Goal: Task Accomplishment & Management: Manage account settings

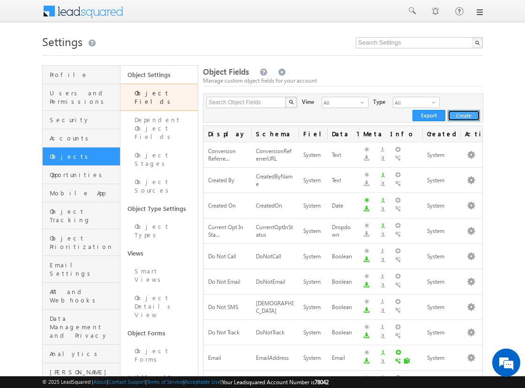
click at [464, 115] on button "Create" at bounding box center [464, 115] width 32 height 11
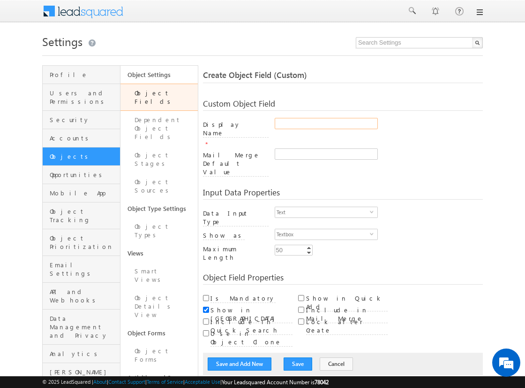
click at [326, 123] on input "Display Name" at bounding box center [326, 123] width 103 height 11
type input "1234_test"
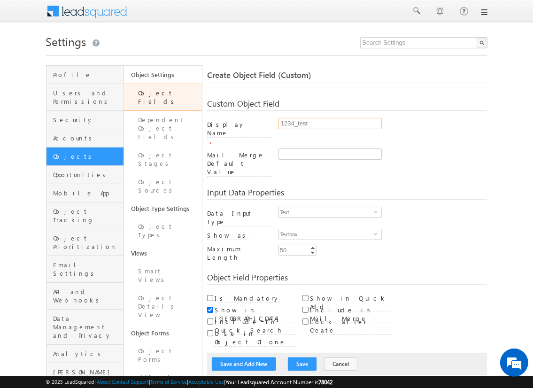
click at [329, 123] on input "1234_test" at bounding box center [329, 123] width 103 height 11
type input "1234_test"
